Goal: Information Seeking & Learning: Learn about a topic

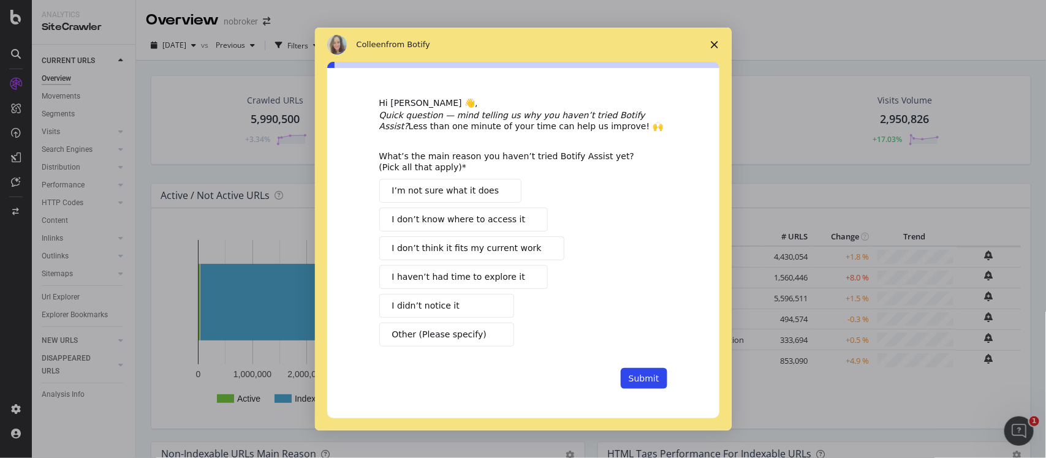
click at [720, 47] on span "Close survey" at bounding box center [714, 45] width 34 height 34
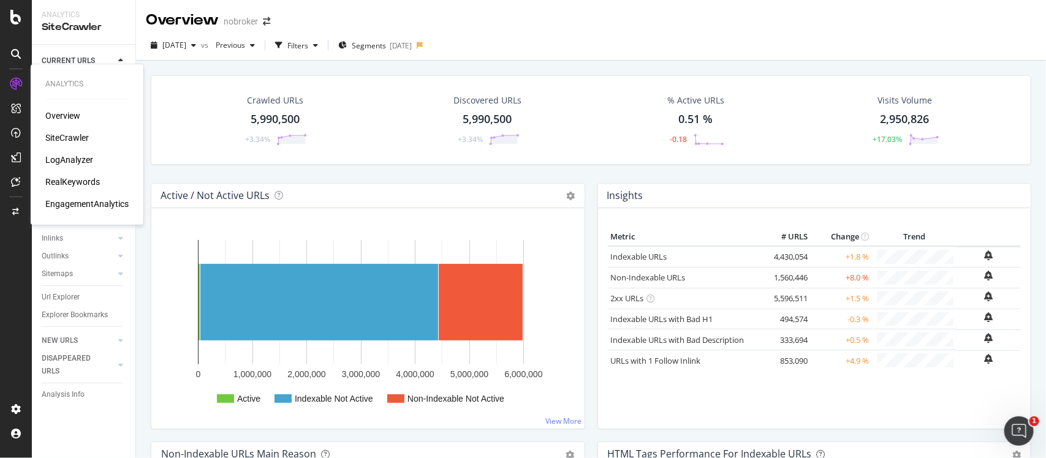
click at [75, 112] on div "Overview" at bounding box center [62, 116] width 35 height 12
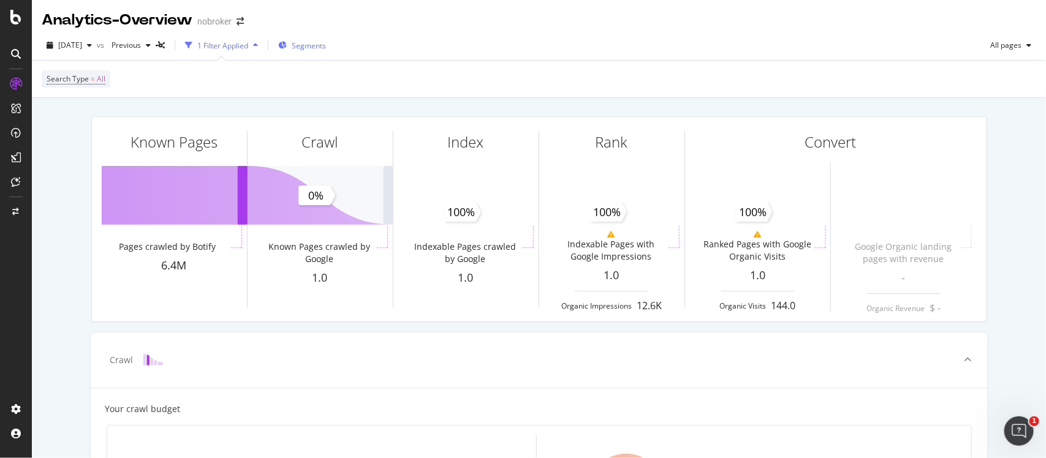
click at [323, 43] on span "Segments" at bounding box center [309, 45] width 34 height 10
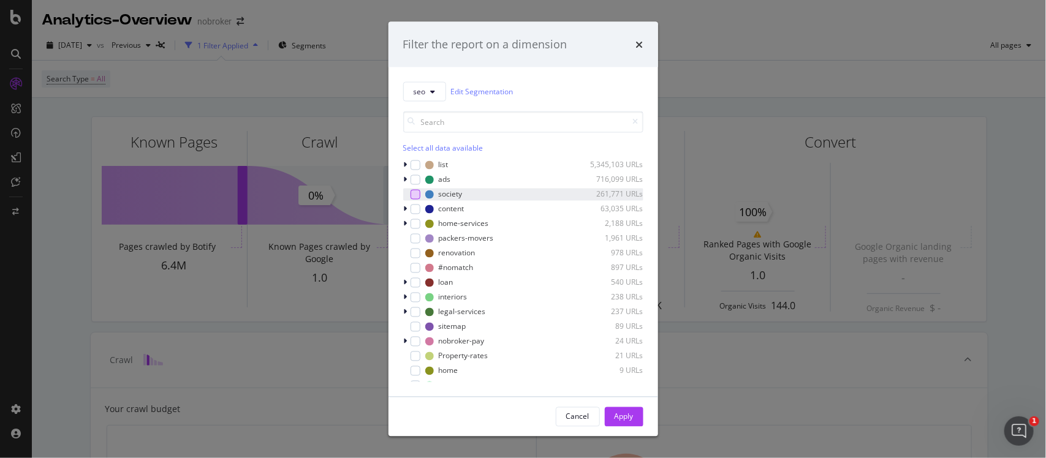
click at [415, 193] on div "modal" at bounding box center [415, 194] width 10 height 10
click at [620, 415] on div "Apply" at bounding box center [623, 417] width 19 height 10
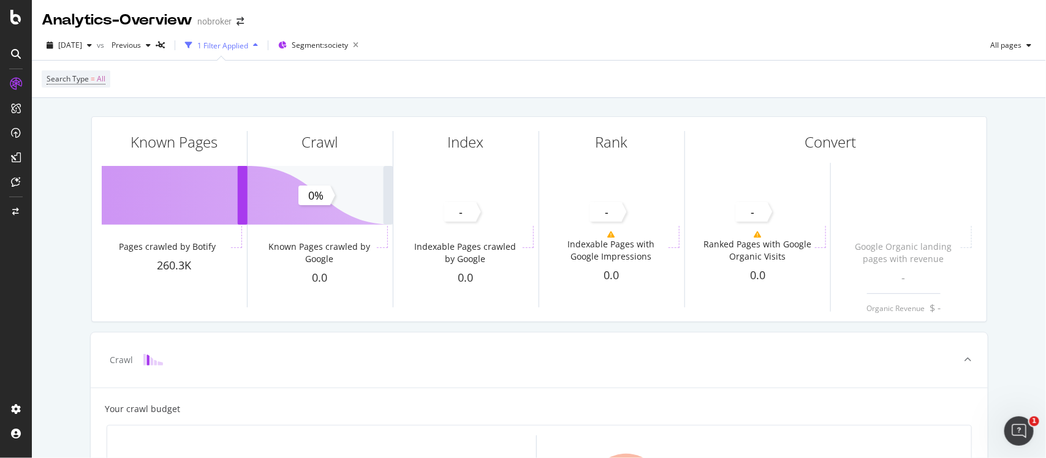
click at [19, 51] on icon at bounding box center [16, 54] width 10 height 10
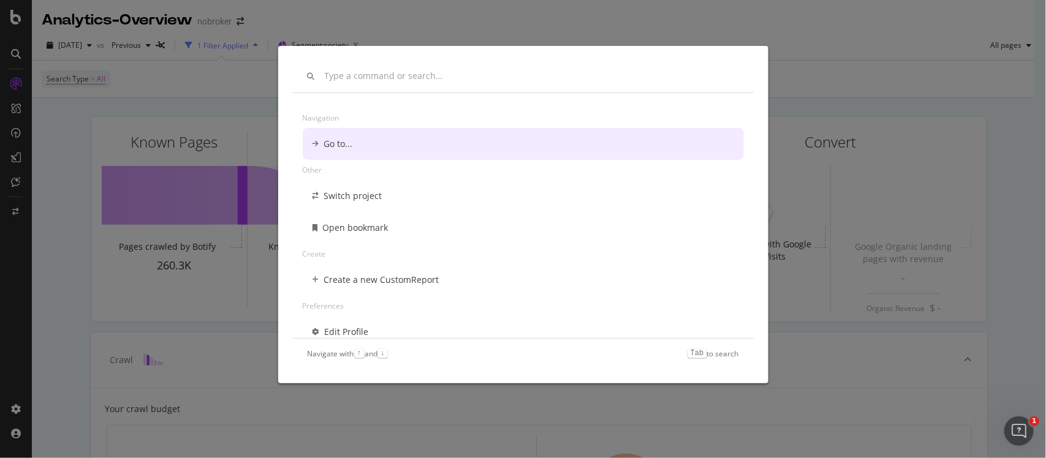
click at [347, 138] on div "Go to..." at bounding box center [338, 144] width 29 height 12
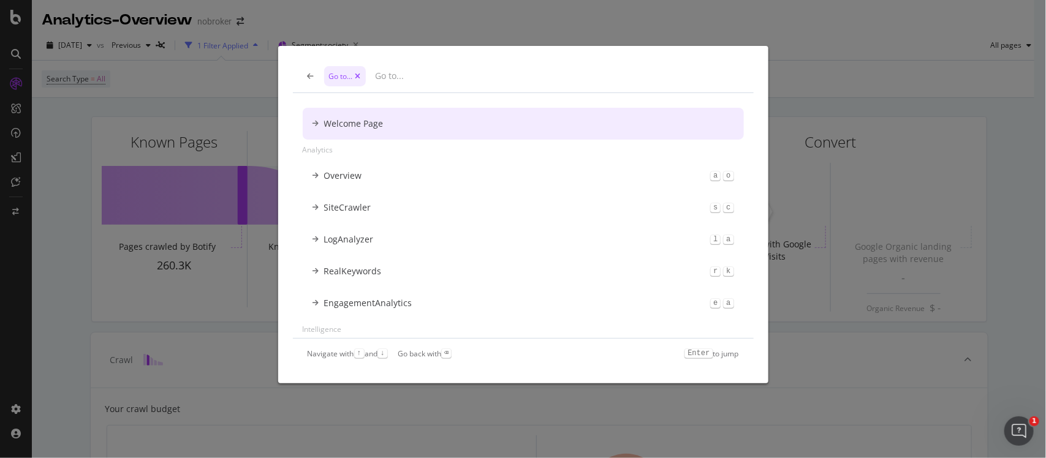
click at [366, 123] on div "Welcome Page" at bounding box center [353, 124] width 59 height 12
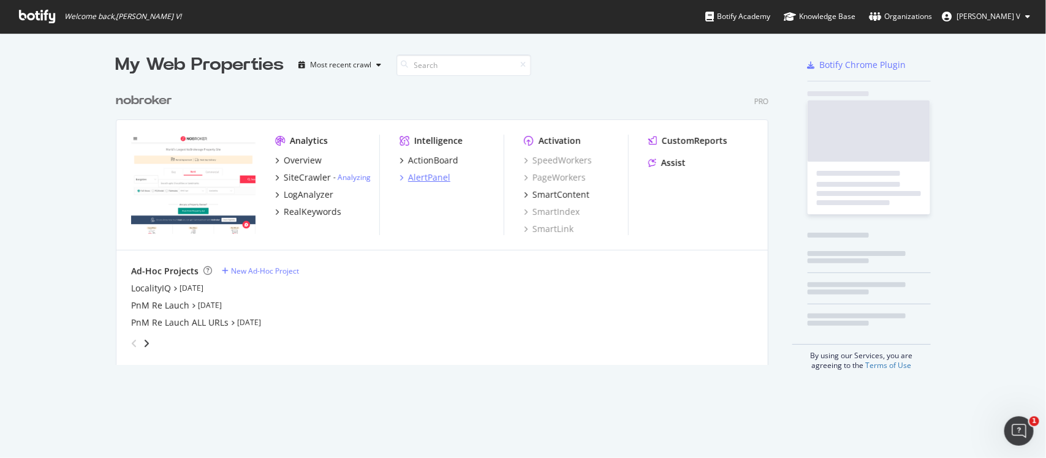
scroll to position [276, 650]
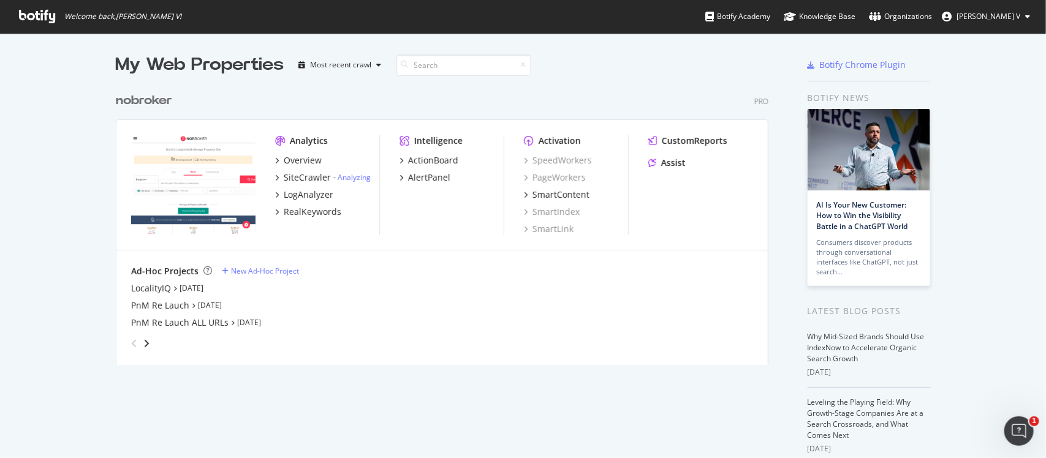
drag, startPoint x: 0, startPoint y: 0, endPoint x: 59, endPoint y: 56, distance: 81.0
click at [59, 56] on div "My Web Properties Most recent crawl nobroker Pro Analytics Overview SiteCrawler…" at bounding box center [523, 336] width 1046 height 606
click at [304, 176] on div "SiteCrawler" at bounding box center [307, 178] width 47 height 12
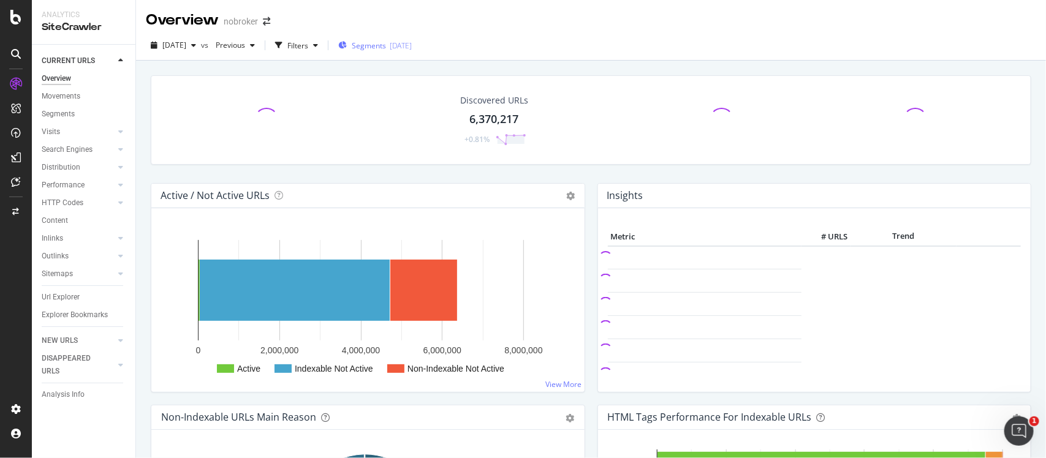
click at [386, 45] on span "Segments" at bounding box center [369, 45] width 34 height 10
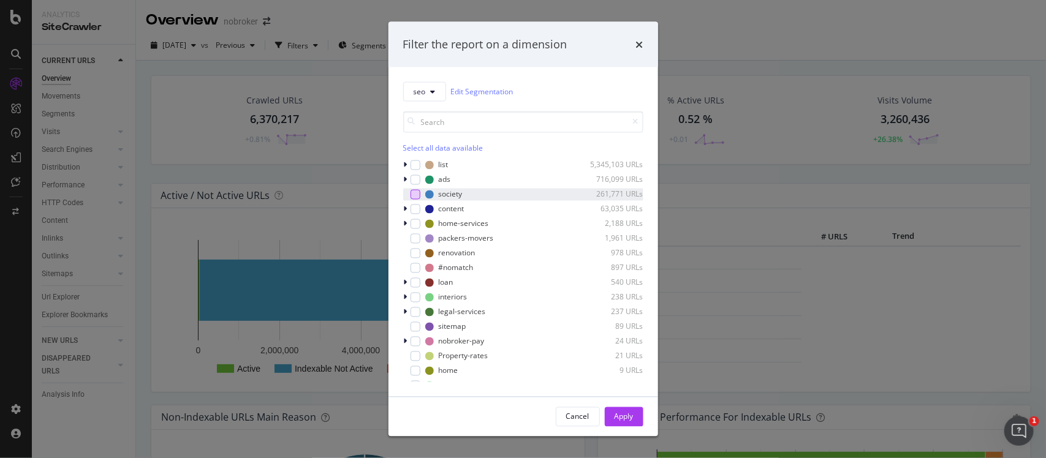
click at [414, 199] on div "modal" at bounding box center [415, 194] width 10 height 10
click at [623, 417] on div "Apply" at bounding box center [623, 417] width 19 height 10
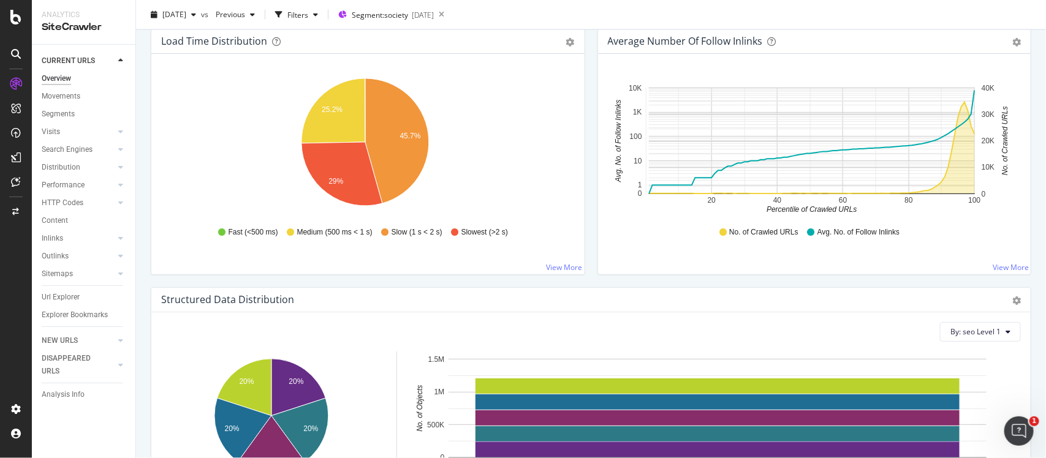
scroll to position [714, 0]
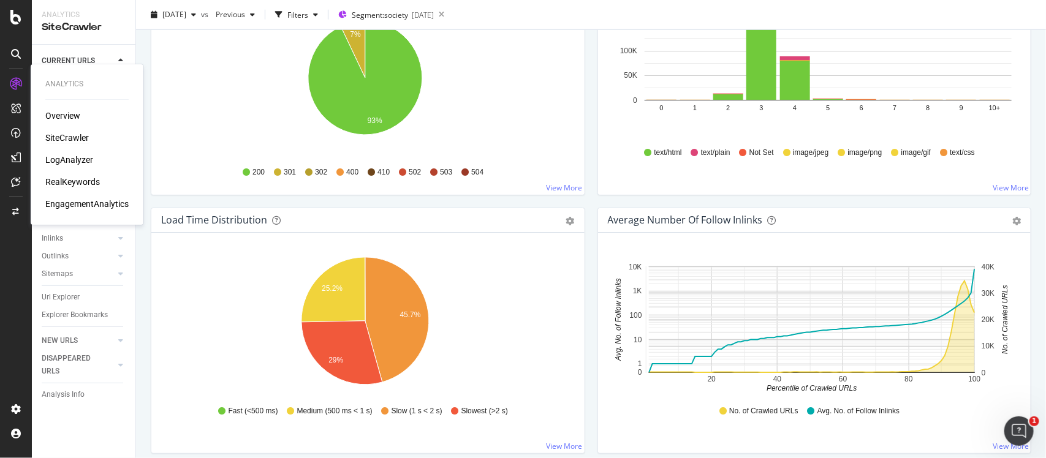
click at [90, 185] on div "RealKeywords" at bounding box center [72, 182] width 55 height 12
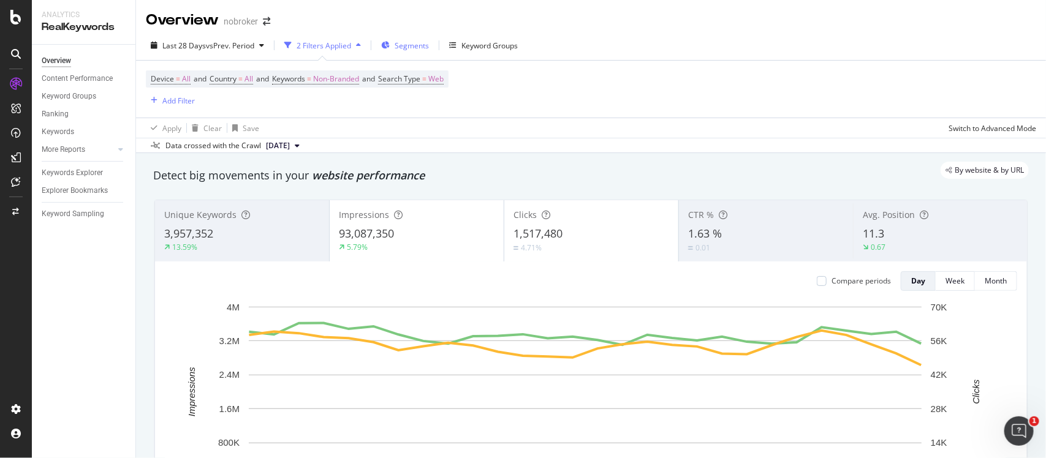
click at [421, 45] on span "Segments" at bounding box center [411, 45] width 34 height 10
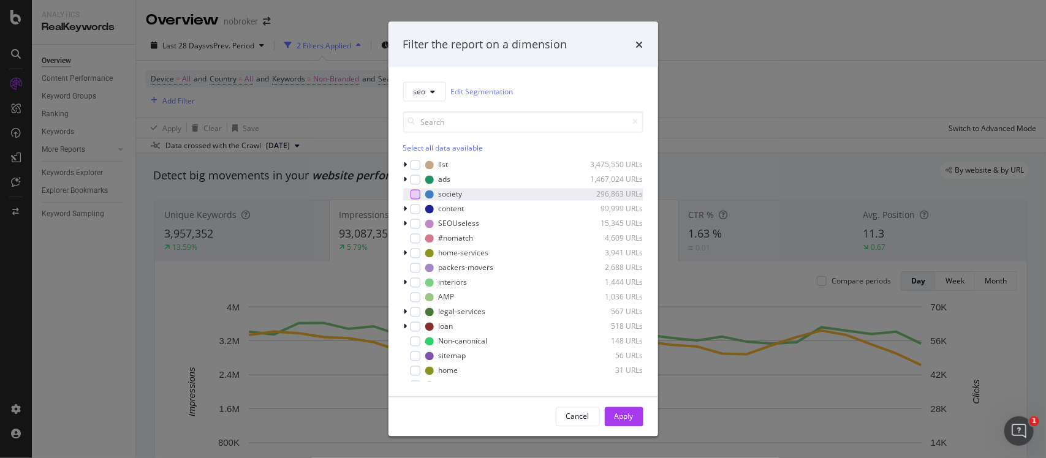
click at [413, 198] on div "modal" at bounding box center [415, 194] width 10 height 10
click at [632, 412] on button "Apply" at bounding box center [624, 417] width 39 height 20
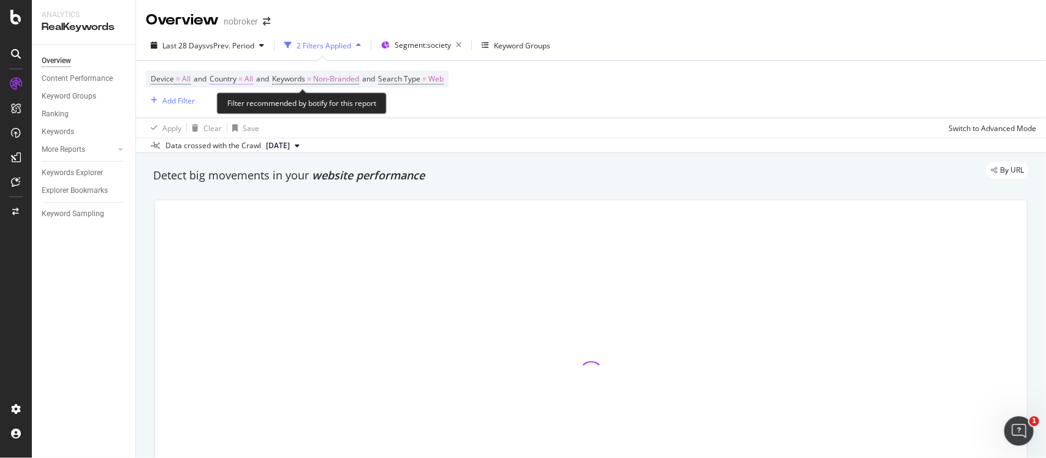
click at [248, 81] on span "All" at bounding box center [248, 78] width 9 height 17
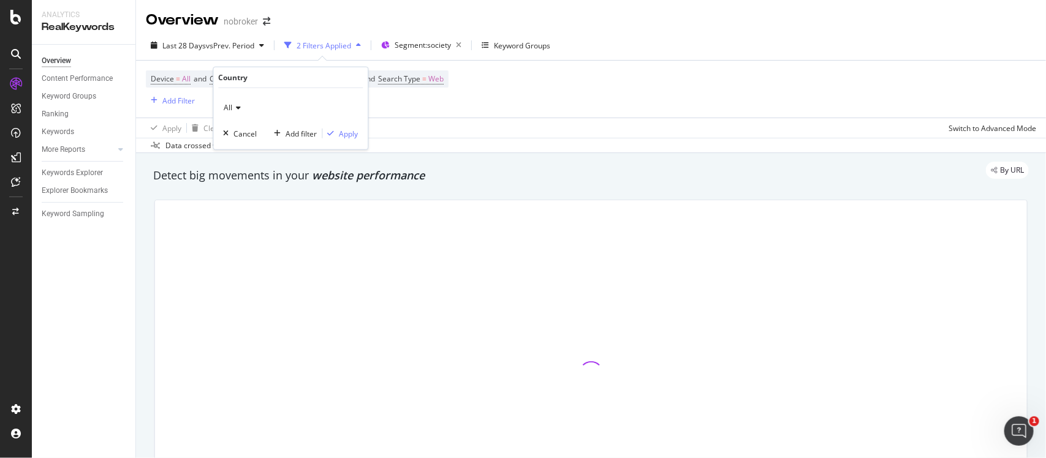
click at [235, 105] on icon at bounding box center [237, 107] width 9 height 7
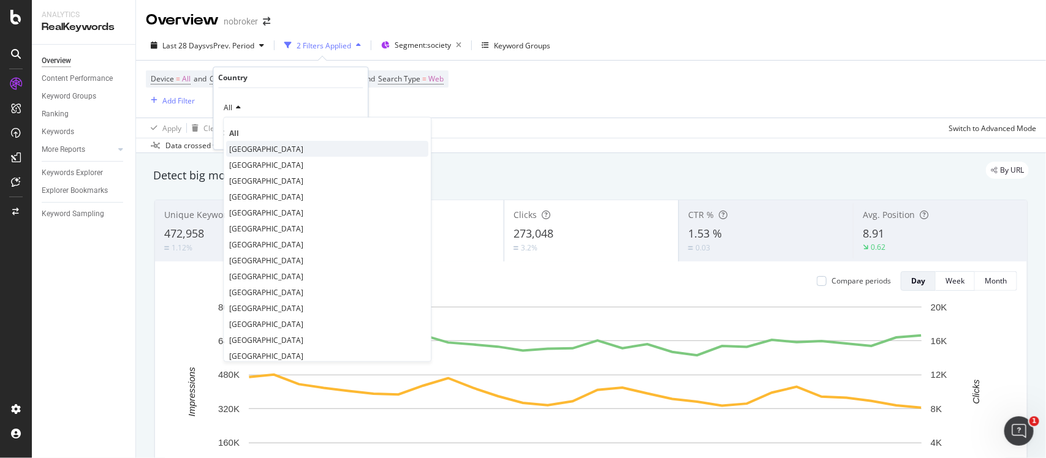
click at [253, 145] on div "[GEOGRAPHIC_DATA]" at bounding box center [328, 149] width 202 height 16
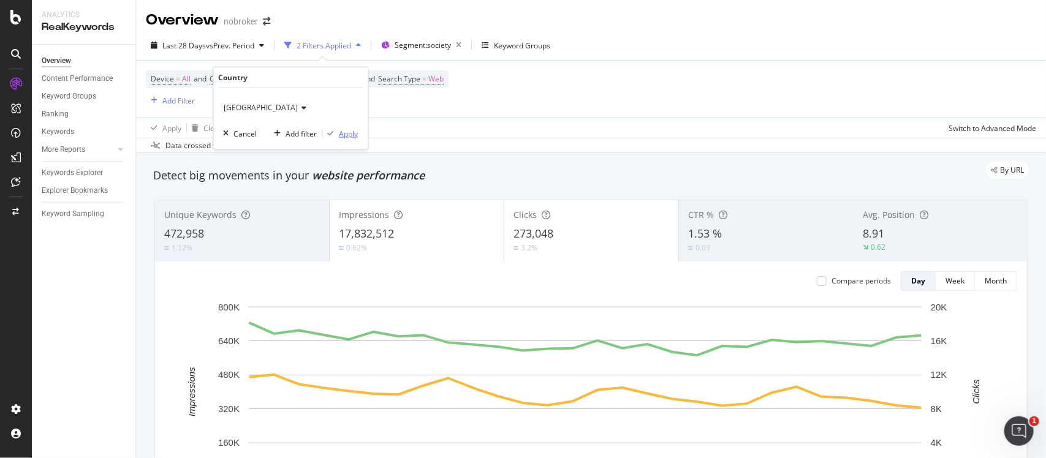
click at [337, 135] on div "button" at bounding box center [331, 133] width 17 height 7
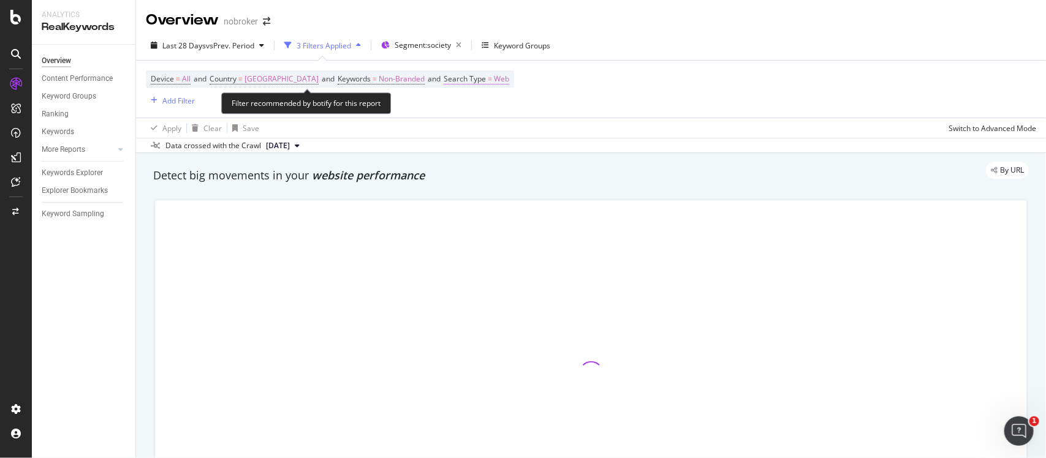
click at [494, 80] on span "Web" at bounding box center [501, 78] width 15 height 17
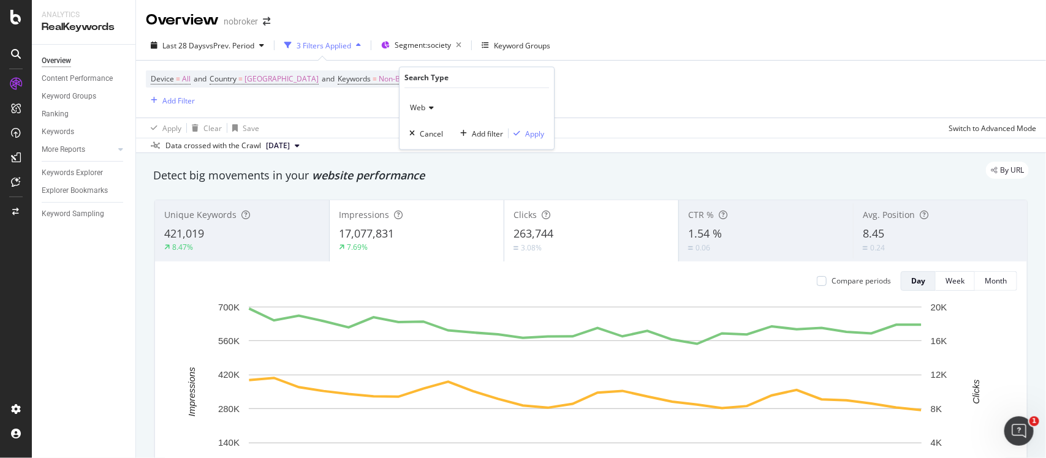
click at [424, 111] on span "Web" at bounding box center [417, 107] width 15 height 10
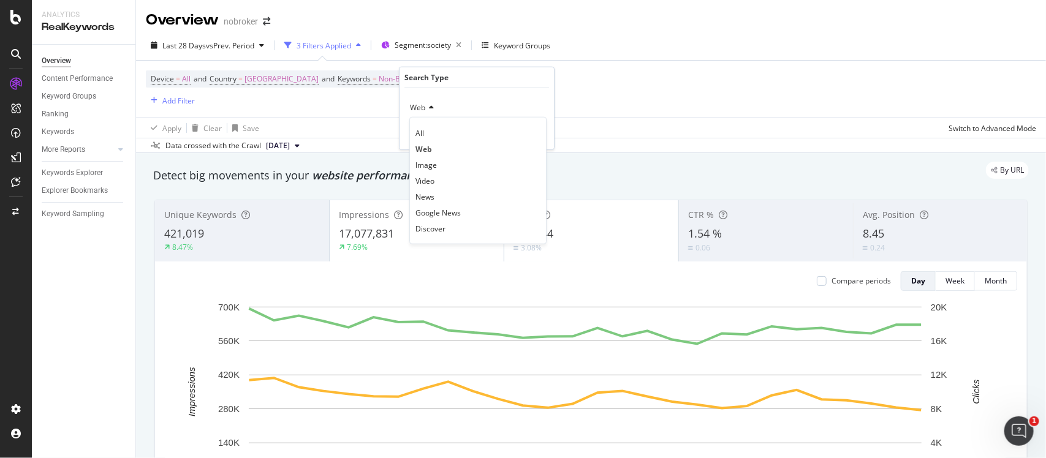
click at [623, 118] on div "Apply Clear Save Switch to Advanced Mode" at bounding box center [591, 128] width 910 height 20
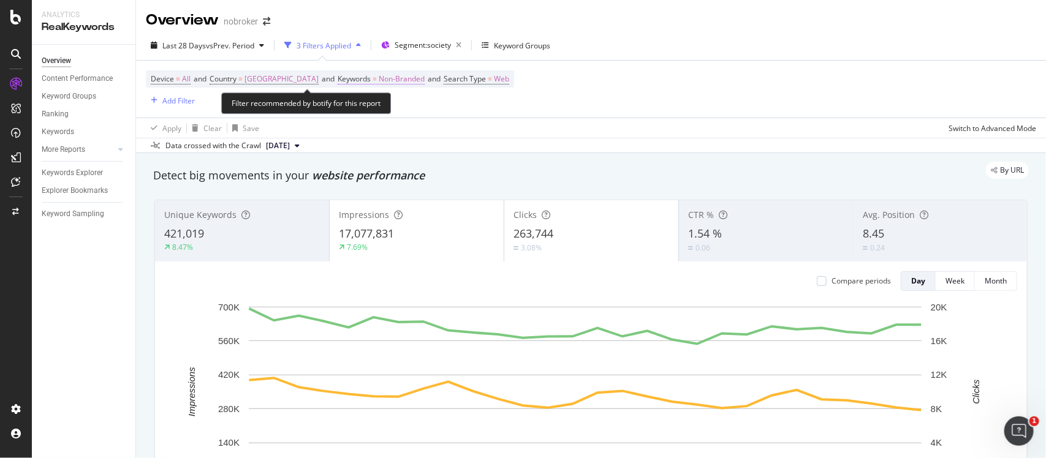
click at [379, 78] on span "Non-Branded" at bounding box center [402, 78] width 46 height 17
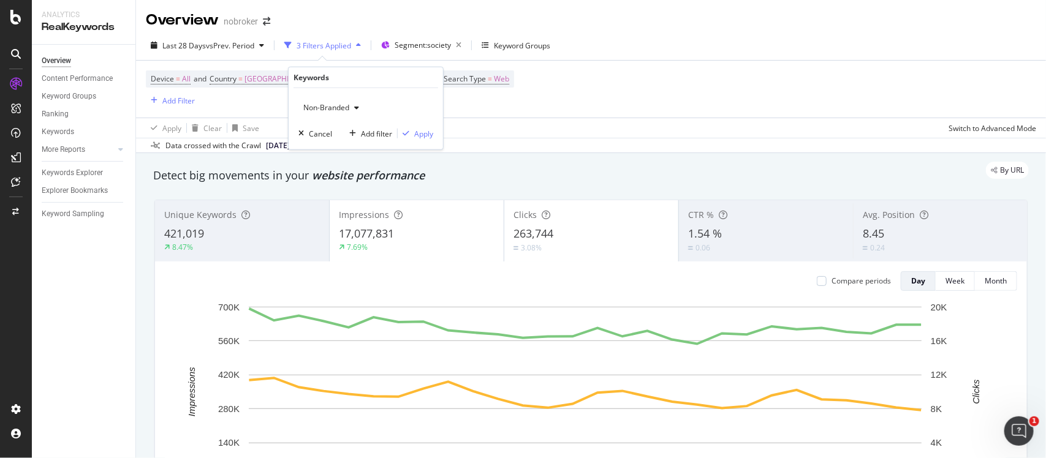
click at [326, 107] on span "Non-Branded" at bounding box center [323, 107] width 51 height 10
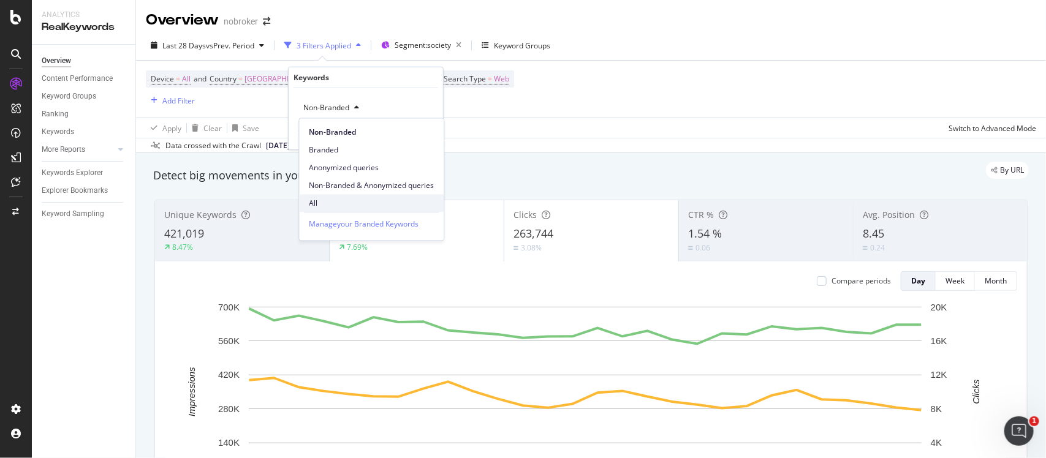
click at [331, 203] on span "All" at bounding box center [371, 203] width 125 height 11
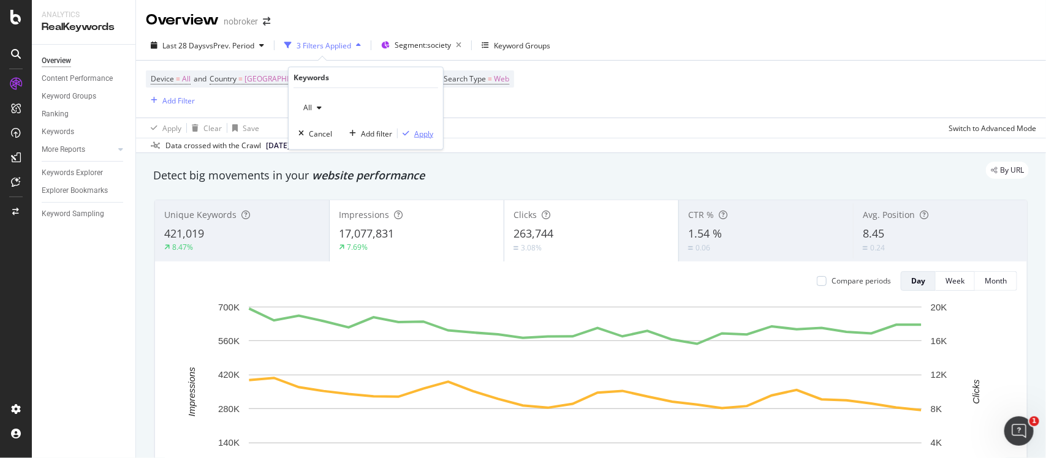
click at [415, 138] on div "Apply" at bounding box center [423, 133] width 19 height 10
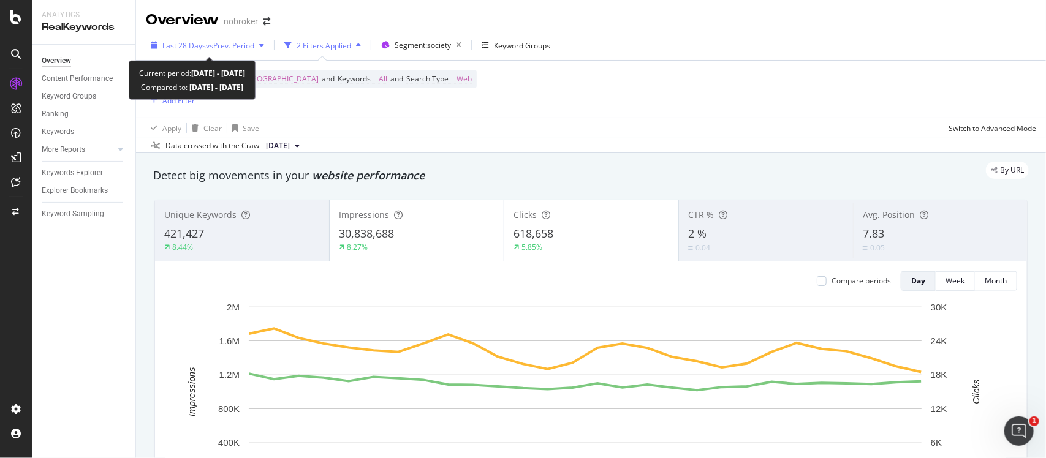
click at [252, 45] on span "vs Prev. Period" at bounding box center [230, 45] width 48 height 10
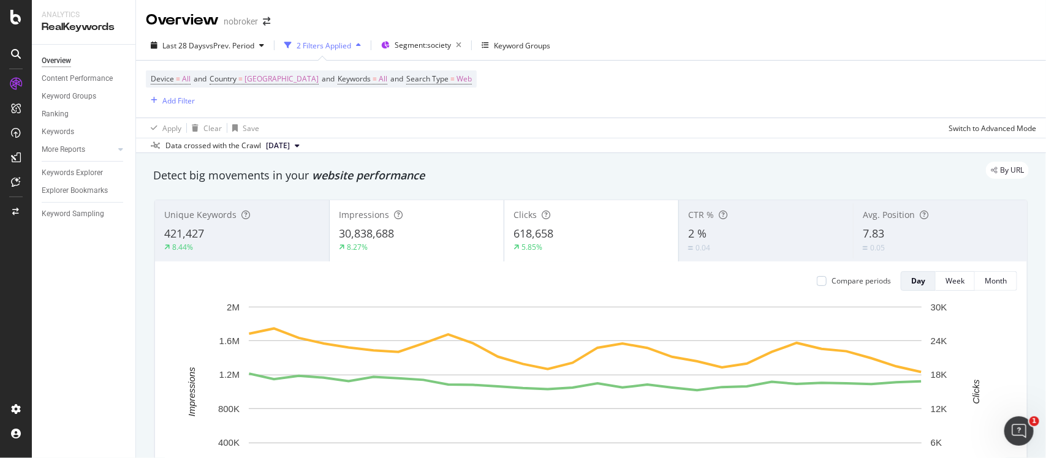
click at [516, 135] on div "Apply Clear Save Switch to Advanced Mode" at bounding box center [591, 128] width 910 height 20
click at [337, 39] on div "2 Filters Applied" at bounding box center [322, 45] width 86 height 18
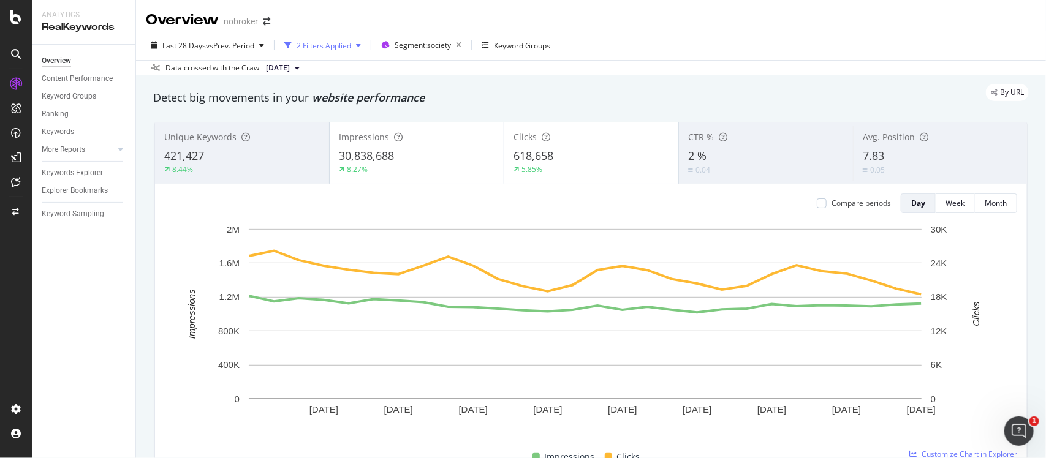
click at [337, 47] on div "2 Filters Applied" at bounding box center [323, 45] width 55 height 10
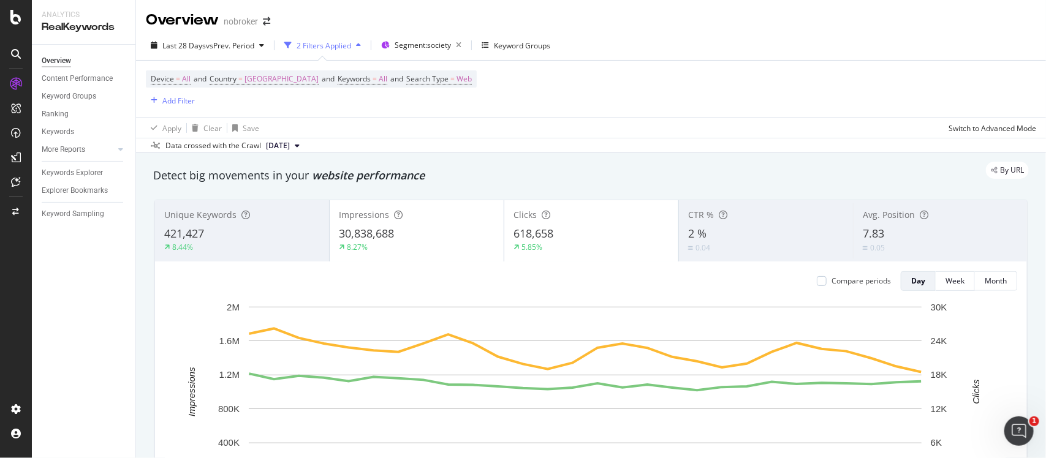
scroll to position [893, 0]
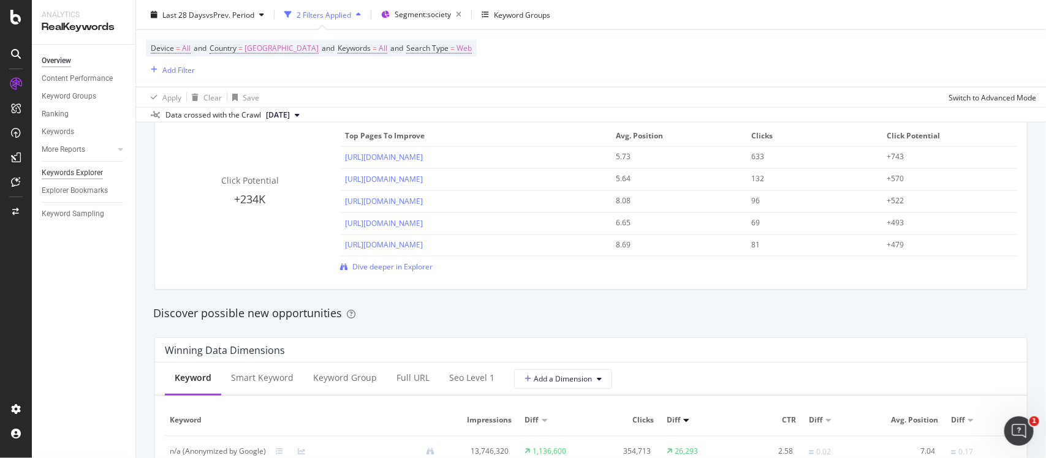
click at [92, 175] on div "Keywords Explorer" at bounding box center [72, 173] width 61 height 13
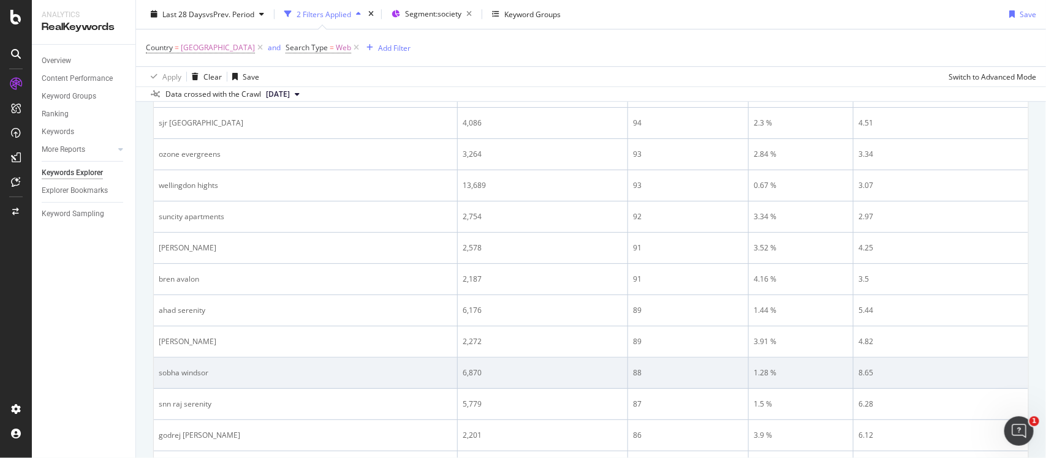
scroll to position [1777, 0]
